Goal: Information Seeking & Learning: Learn about a topic

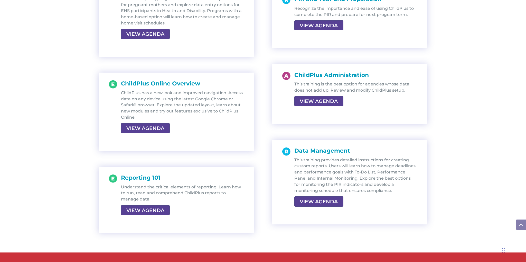
scroll to position [932, 0]
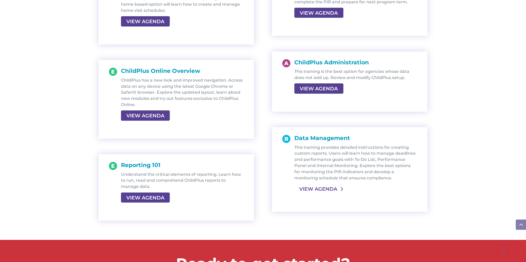
click at [320, 189] on link "VIEW AGENDA" at bounding box center [319, 188] width 48 height 9
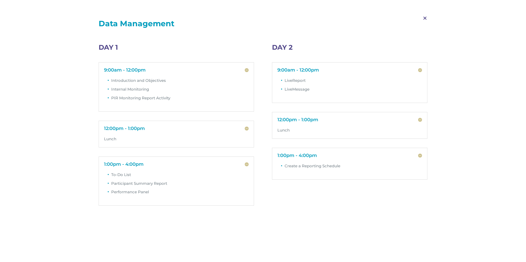
click at [426, 16] on span "M" at bounding box center [425, 18] width 15 height 15
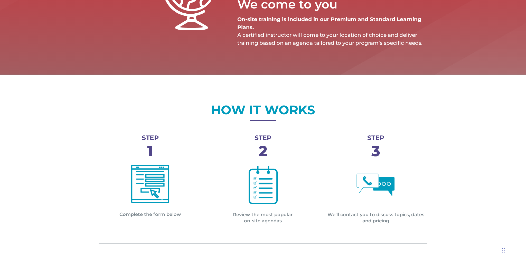
scroll to position [124, 0]
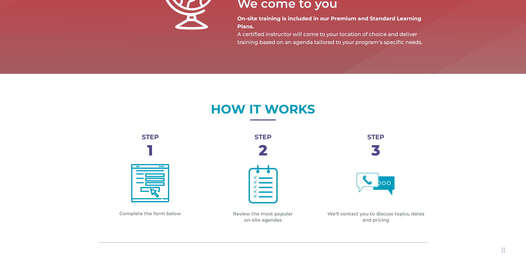
drag, startPoint x: 472, startPoint y: 69, endPoint x: 451, endPoint y: 68, distance: 21.1
click at [472, 69] on div "ON-SITE We come to you On-site training is included in our Premium and Standard…" at bounding box center [263, 5] width 526 height 137
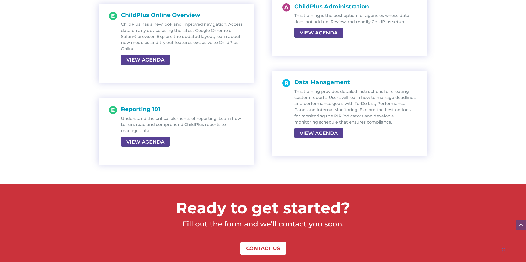
scroll to position [992, 0]
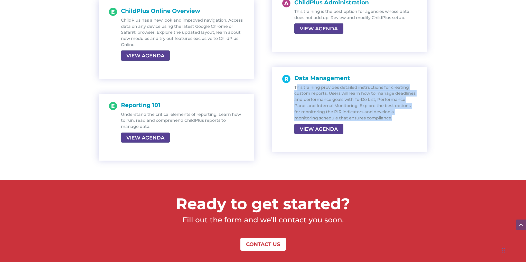
drag, startPoint x: 296, startPoint y: 85, endPoint x: 378, endPoint y: 115, distance: 87.5
click at [378, 115] on p "This training provides detailed instructions for creating custom reports. Users…" at bounding box center [356, 102] width 123 height 37
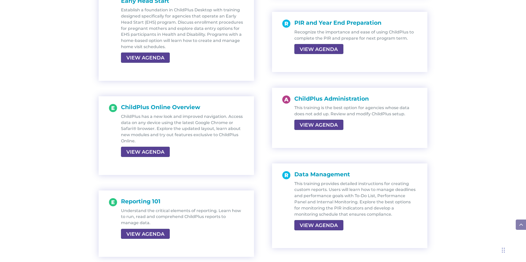
scroll to position [898, 0]
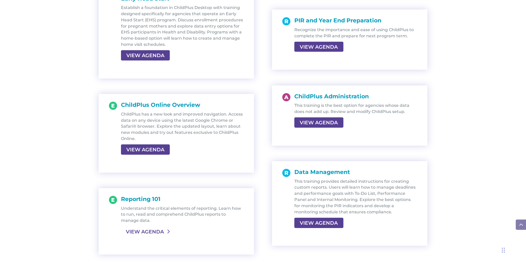
click at [137, 231] on link "VIEW AGENDA" at bounding box center [145, 231] width 48 height 9
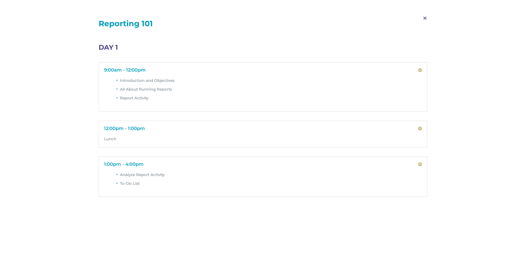
click at [428, 18] on span "M" at bounding box center [425, 18] width 15 height 15
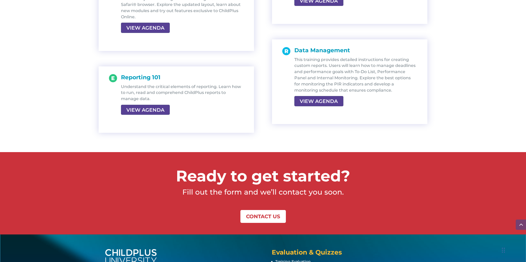
scroll to position [1022, 0]
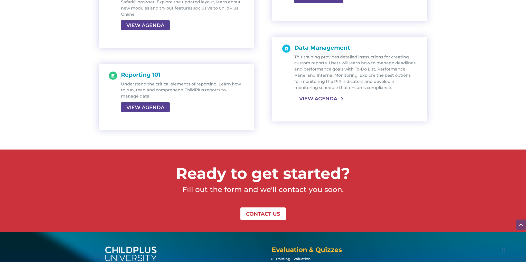
click at [309, 96] on link "VIEW AGENDA" at bounding box center [319, 98] width 48 height 9
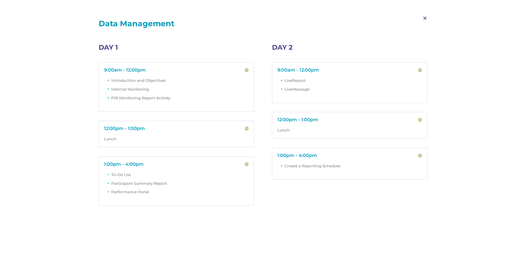
click at [247, 71] on h5 "9:00am - 12:00pm" at bounding box center [176, 70] width 145 height 5
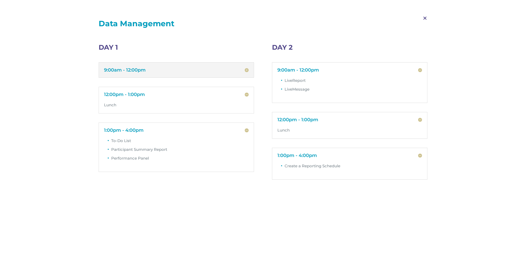
click at [247, 71] on h5 "9:00am - 12:00pm" at bounding box center [176, 70] width 145 height 5
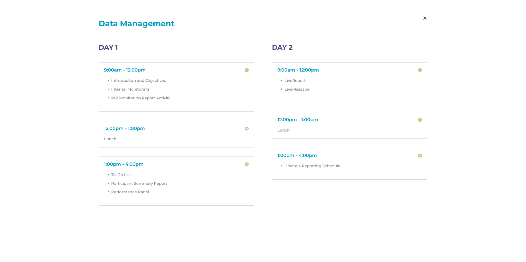
scroll to position [979, 0]
click at [424, 18] on span "M" at bounding box center [425, 18] width 15 height 15
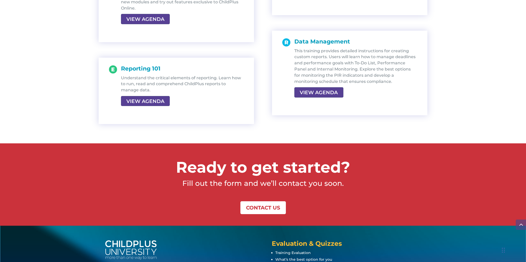
scroll to position [1074, 0]
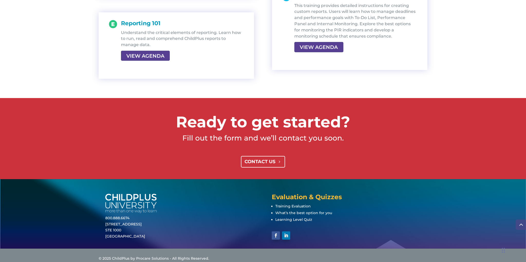
click at [274, 159] on link "CONTACT US" at bounding box center [263, 162] width 44 height 12
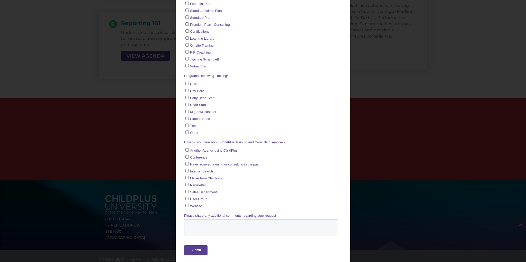
scroll to position [0, 0]
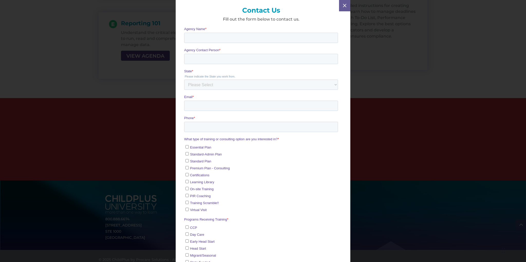
click at [346, 7] on span "M" at bounding box center [344, 5] width 7 height 7
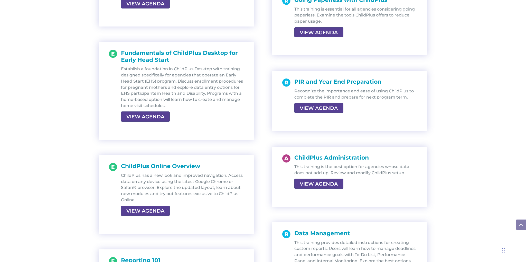
scroll to position [838, 0]
